Goal: Information Seeking & Learning: Learn about a topic

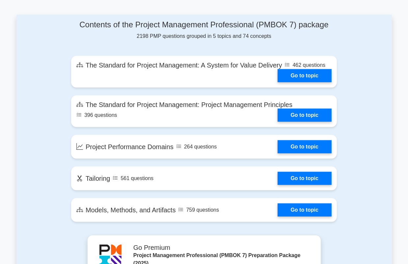
scroll to position [329, 0]
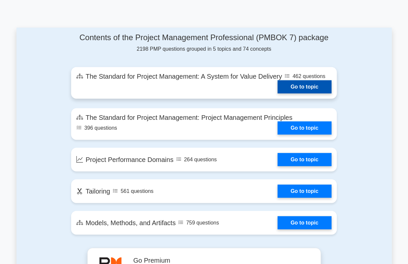
click at [297, 87] on link "Go to topic" at bounding box center [304, 86] width 54 height 13
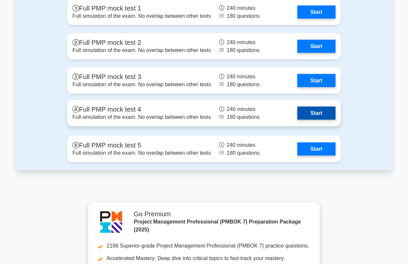
scroll to position [856, 0]
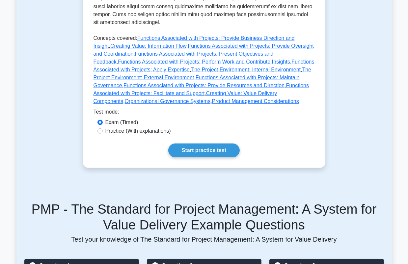
scroll to position [362, 0]
click at [192, 143] on link "Start practice test" at bounding box center [203, 150] width 71 height 14
click at [134, 127] on label "Practice (With explanations)" at bounding box center [138, 131] width 66 height 8
click at [103, 128] on input "Practice (With explanations)" at bounding box center [99, 130] width 5 height 5
radio input "true"
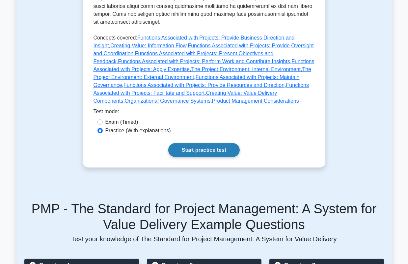
click at [210, 143] on link "Start practice test" at bounding box center [203, 150] width 71 height 14
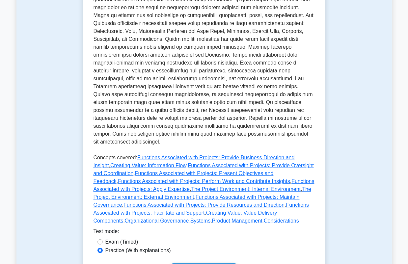
scroll to position [230, 0]
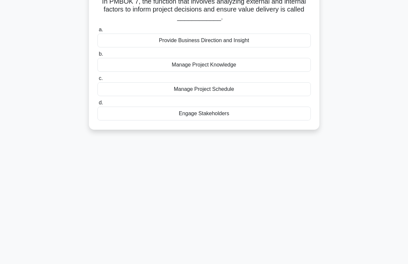
scroll to position [33, 0]
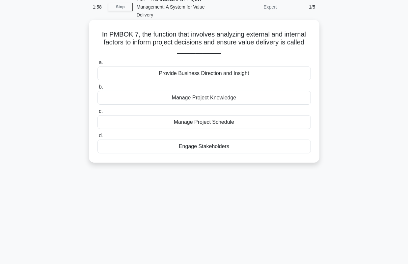
click at [180, 72] on div "Provide Business Direction and Insight" at bounding box center [203, 73] width 213 height 14
click at [97, 65] on input "a. Provide Business Direction and Insight" at bounding box center [97, 63] width 0 height 4
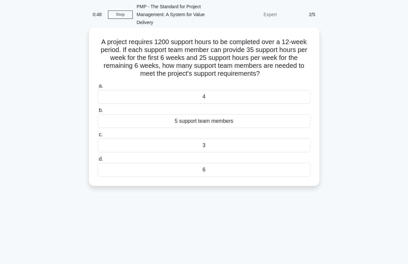
scroll to position [66, 0]
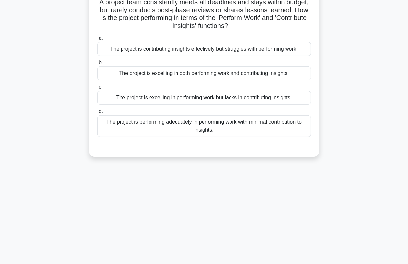
scroll to position [66, 0]
click at [145, 73] on div "The project is excelling in both performing work and contributing insights." at bounding box center [203, 73] width 213 height 14
click at [97, 64] on input "b. The project is excelling in both performing work and contributing insights." at bounding box center [97, 62] width 0 height 4
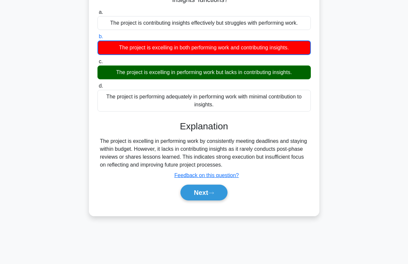
scroll to position [92, 0]
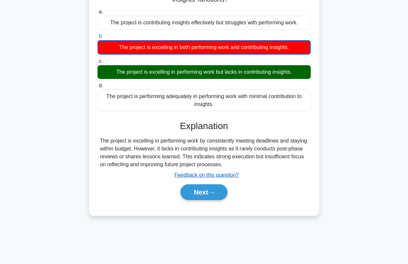
click at [191, 175] on u "Feedback on this question?" at bounding box center [206, 175] width 65 height 6
